Goal: Book appointment/travel/reservation

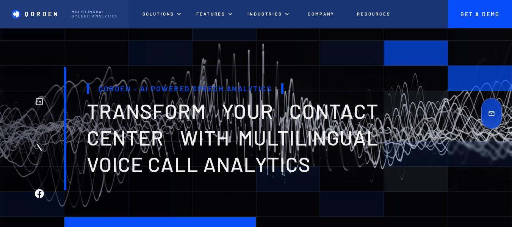
click at [473, 13] on p "Get A Demo" at bounding box center [479, 14] width 45 height 6
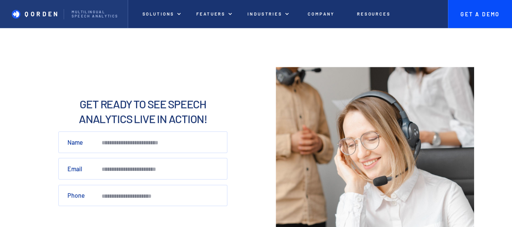
click at [473, 13] on p "Get A Demo" at bounding box center [479, 14] width 45 height 6
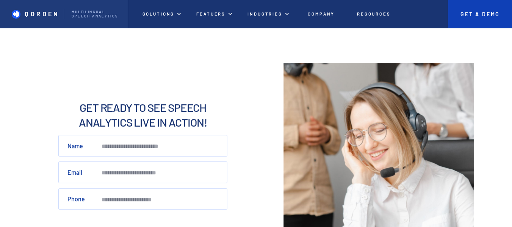
click at [480, 22] on link "Get A Demo" at bounding box center [480, 14] width 64 height 28
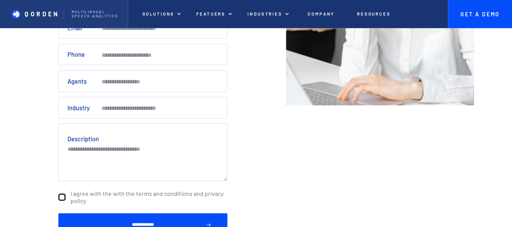
scroll to position [175, 0]
